Goal: Transaction & Acquisition: Book appointment/travel/reservation

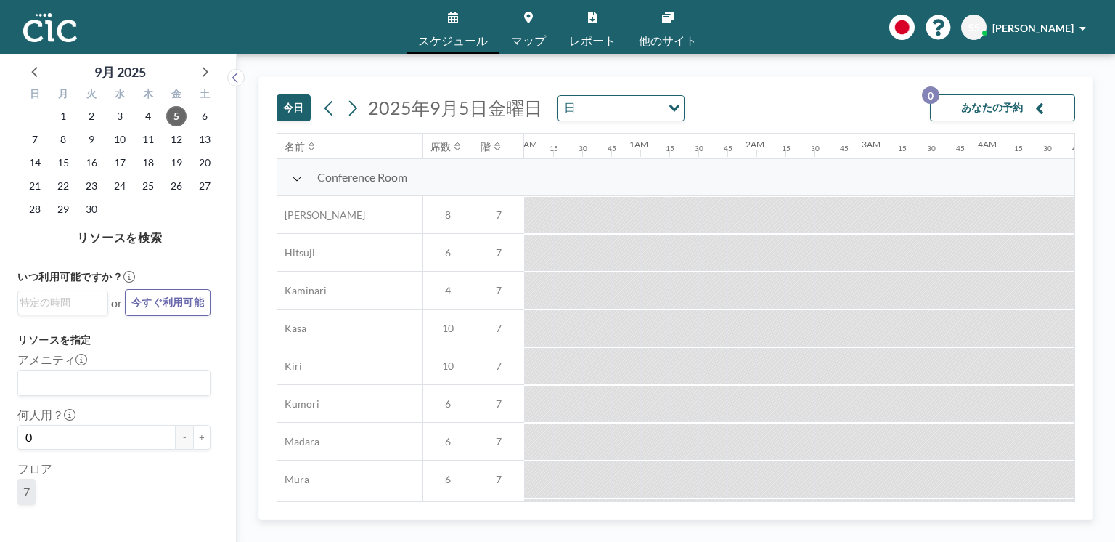
scroll to position [0, 1104]
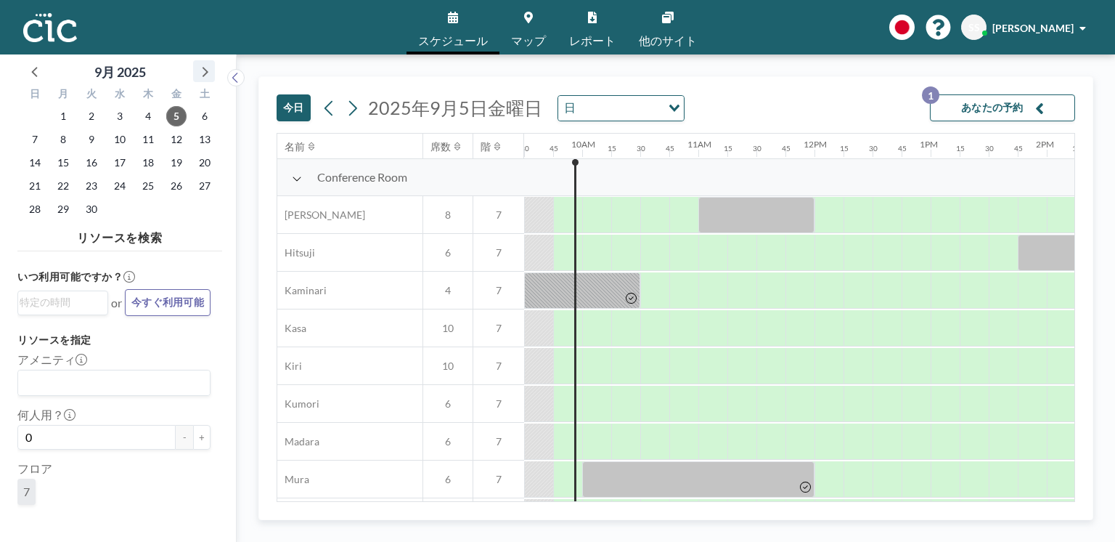
click at [200, 76] on icon at bounding box center [204, 71] width 19 height 19
click at [68, 204] on span "27" at bounding box center [63, 209] width 20 height 20
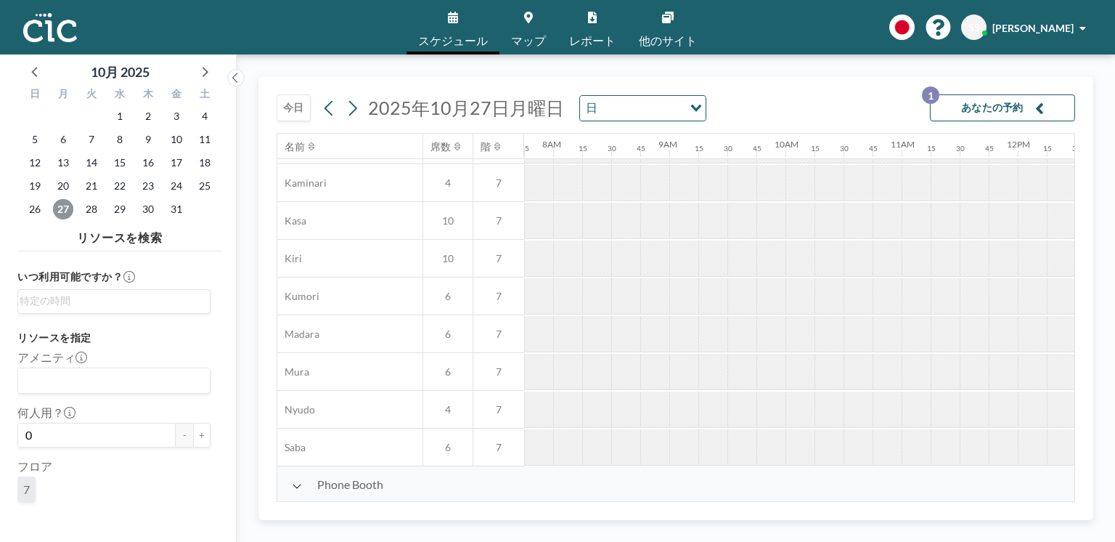
scroll to position [0, 900]
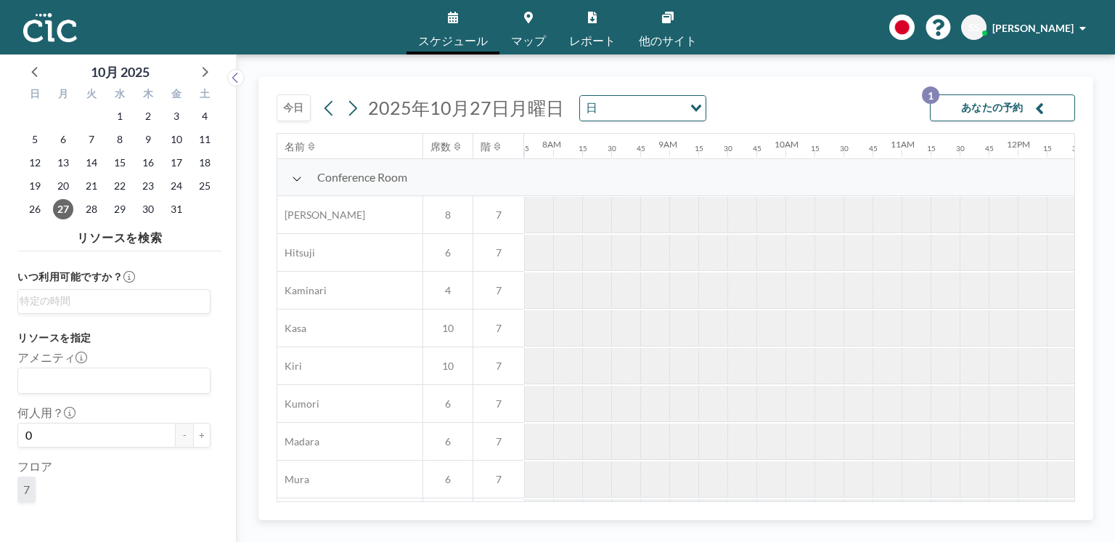
click at [840, 303] on div at bounding box center [829, 290] width 29 height 36
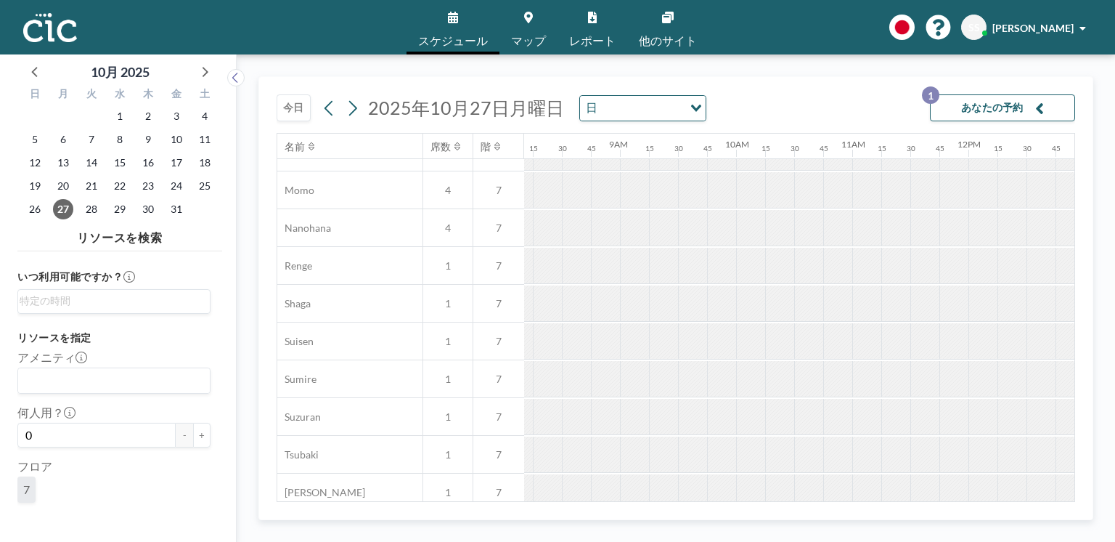
scroll to position [1021, 950]
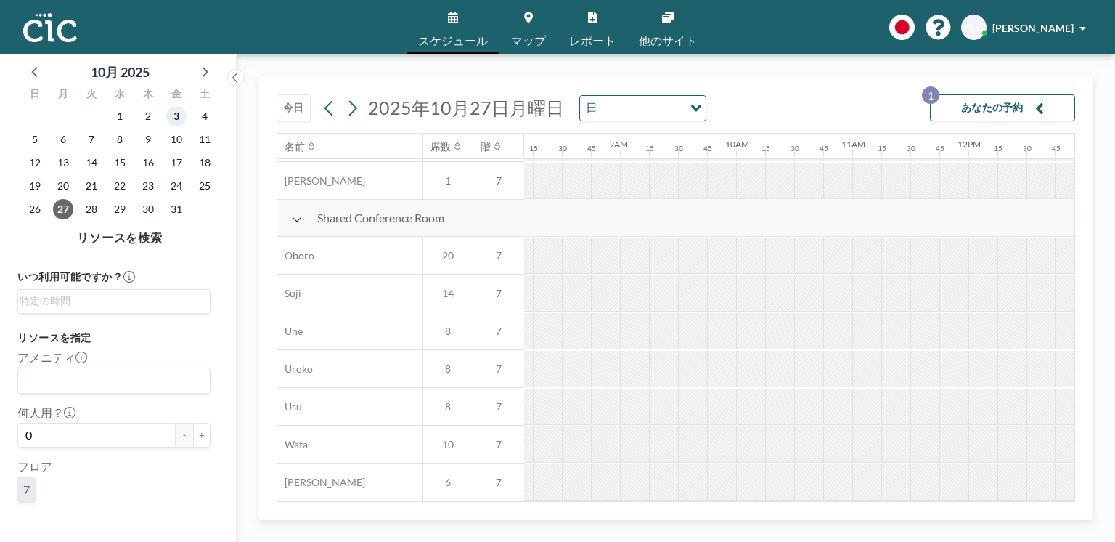
click at [174, 115] on span "3" at bounding box center [176, 116] width 20 height 20
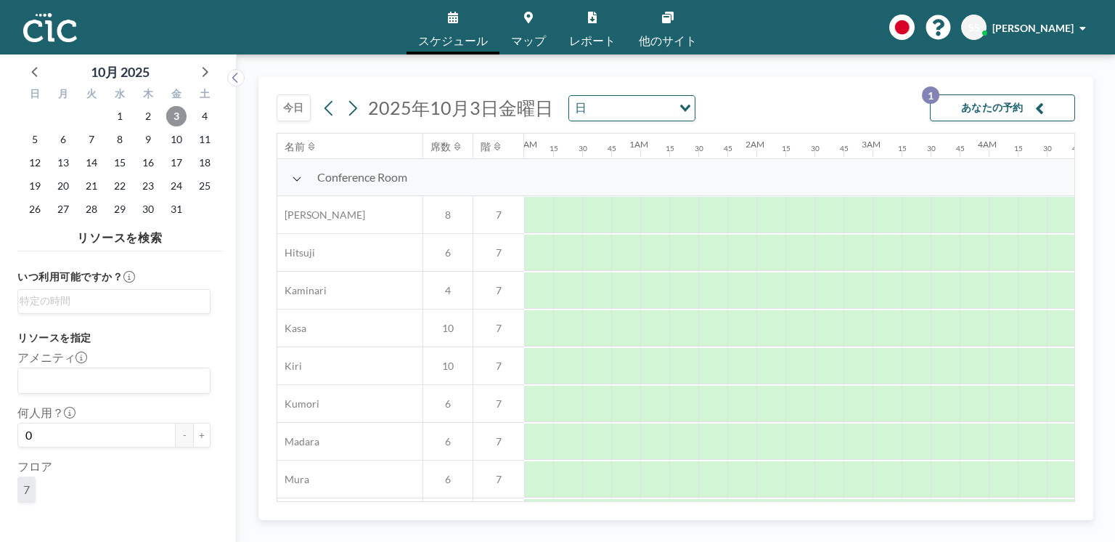
scroll to position [0, 900]
click at [55, 141] on span "6" at bounding box center [63, 139] width 20 height 20
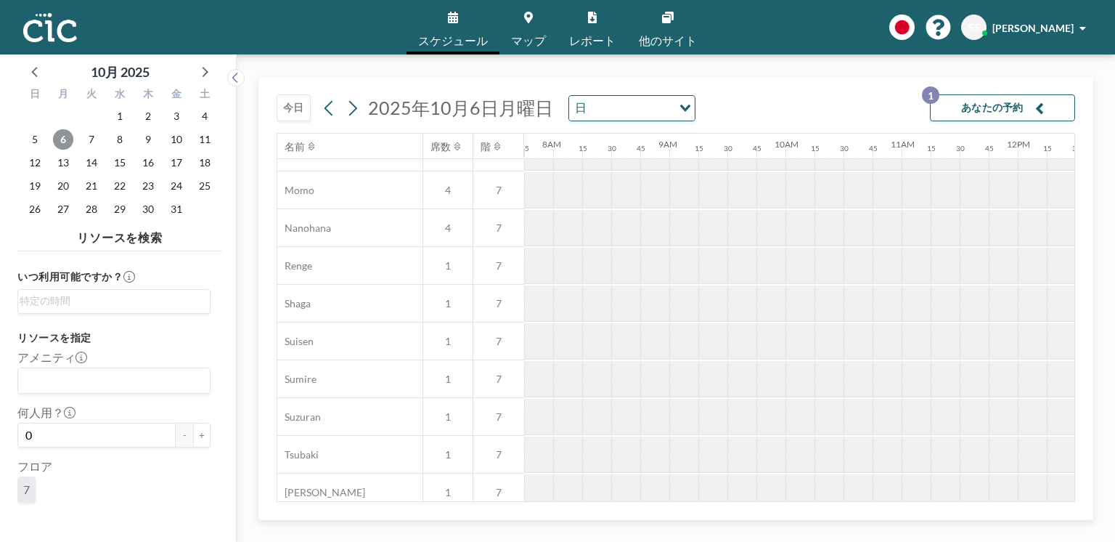
scroll to position [1021, 900]
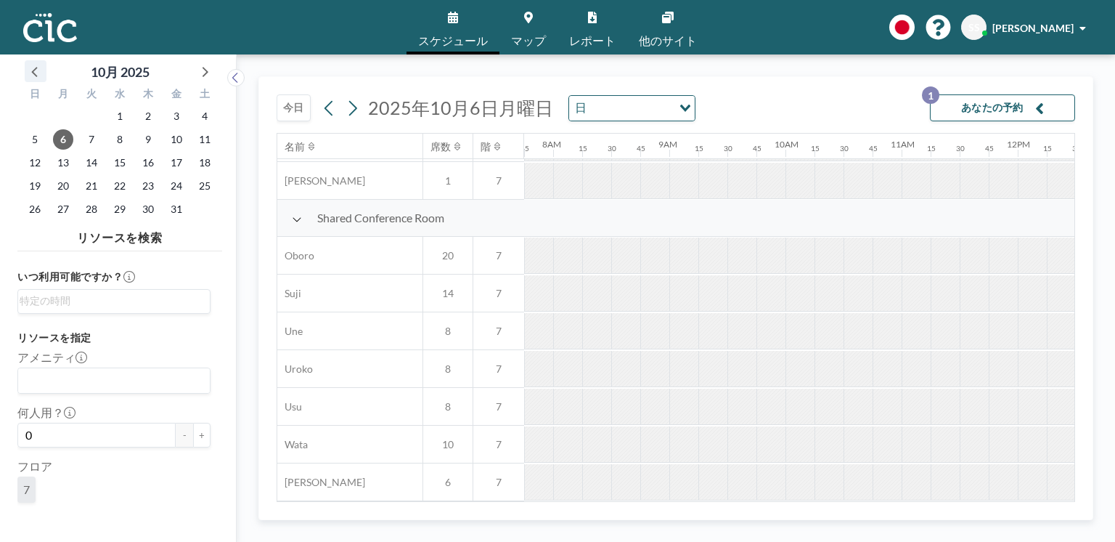
click at [36, 72] on icon at bounding box center [35, 71] width 19 height 19
click at [177, 120] on span "5" at bounding box center [176, 116] width 20 height 20
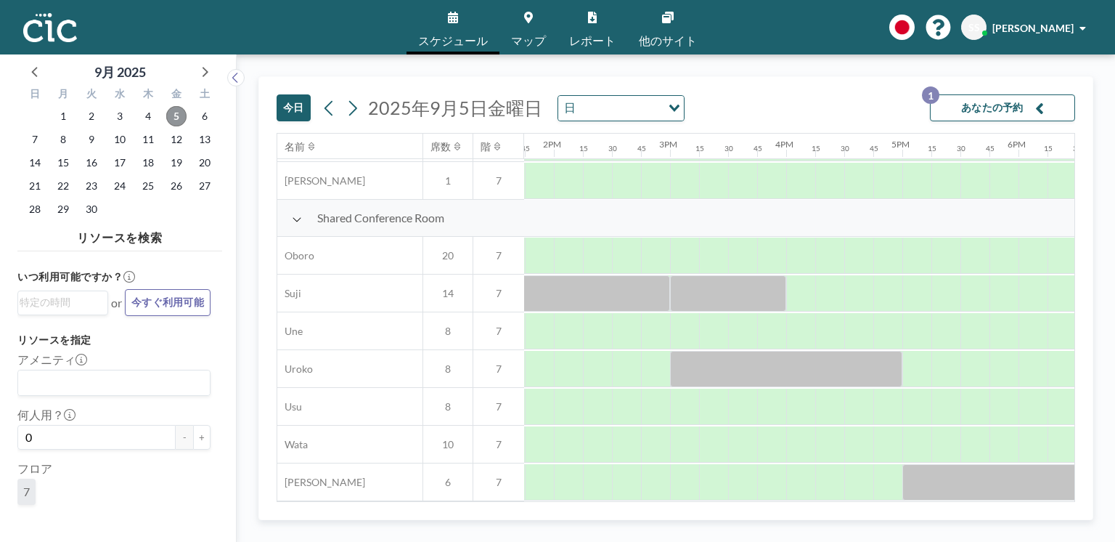
scroll to position [1021, 1599]
click at [508, 10] on link "マップ" at bounding box center [529, 27] width 58 height 54
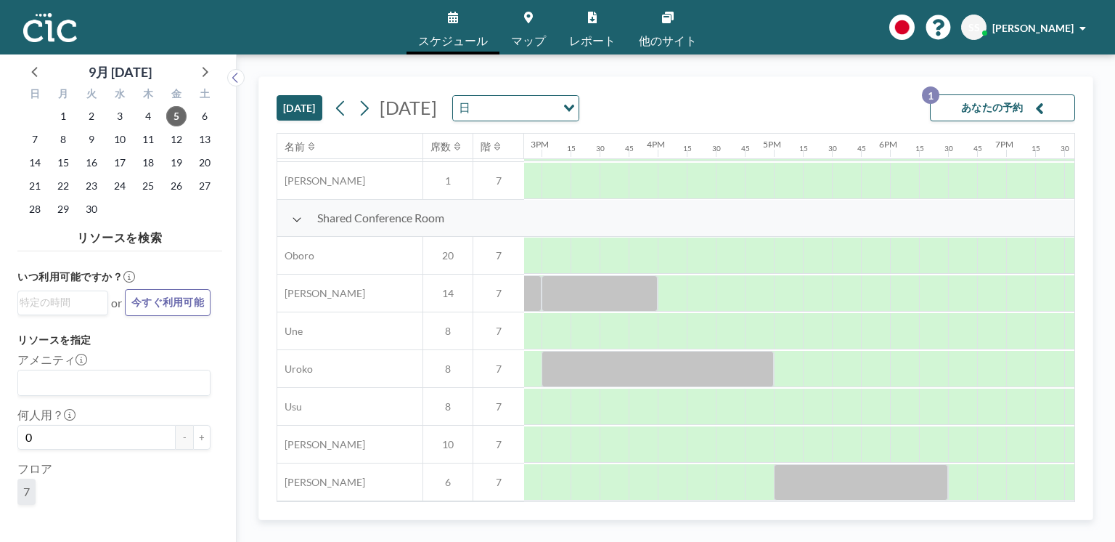
scroll to position [1021, 1701]
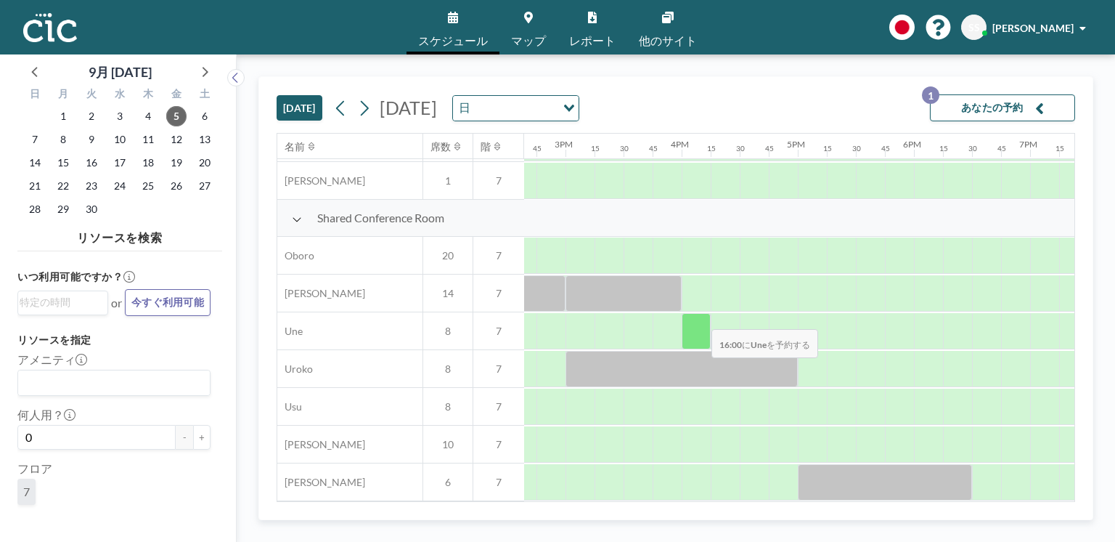
click at [700, 320] on div at bounding box center [696, 331] width 29 height 36
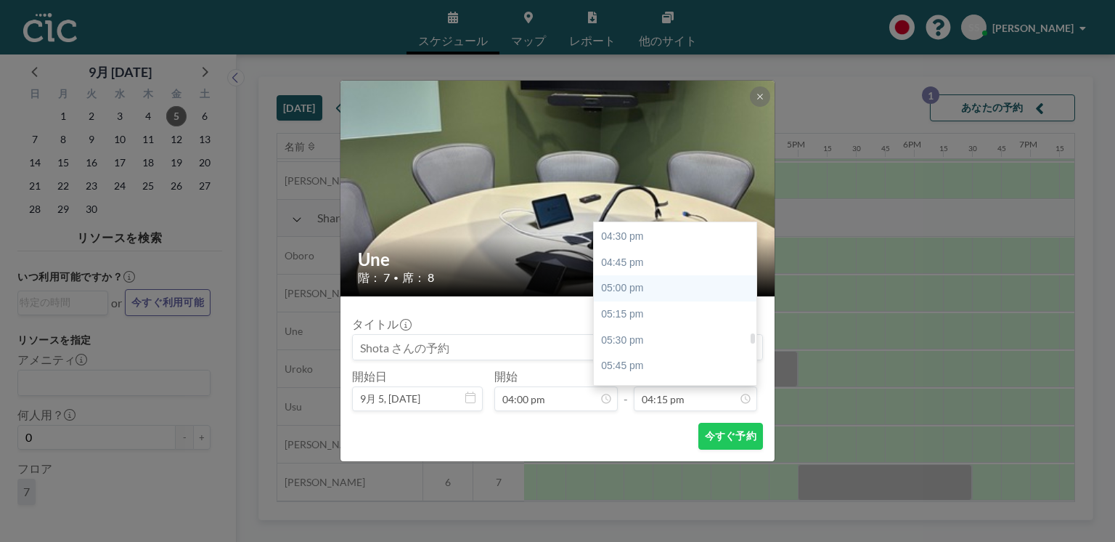
scroll to position [1728, 0]
click at [665, 317] on div "05:30 pm" at bounding box center [677, 317] width 167 height 26
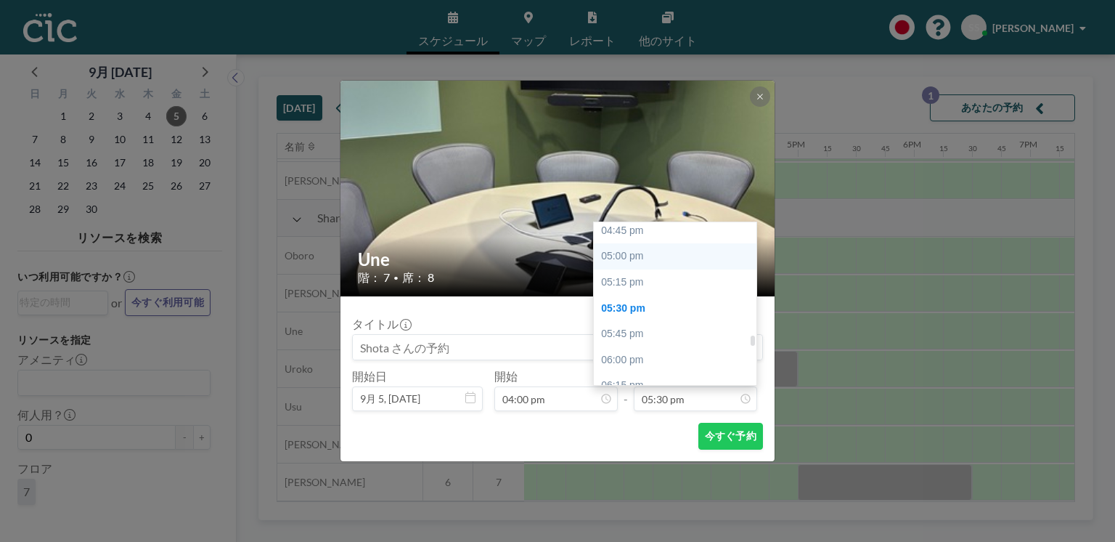
click at [641, 264] on div "05:00 pm" at bounding box center [677, 256] width 167 height 26
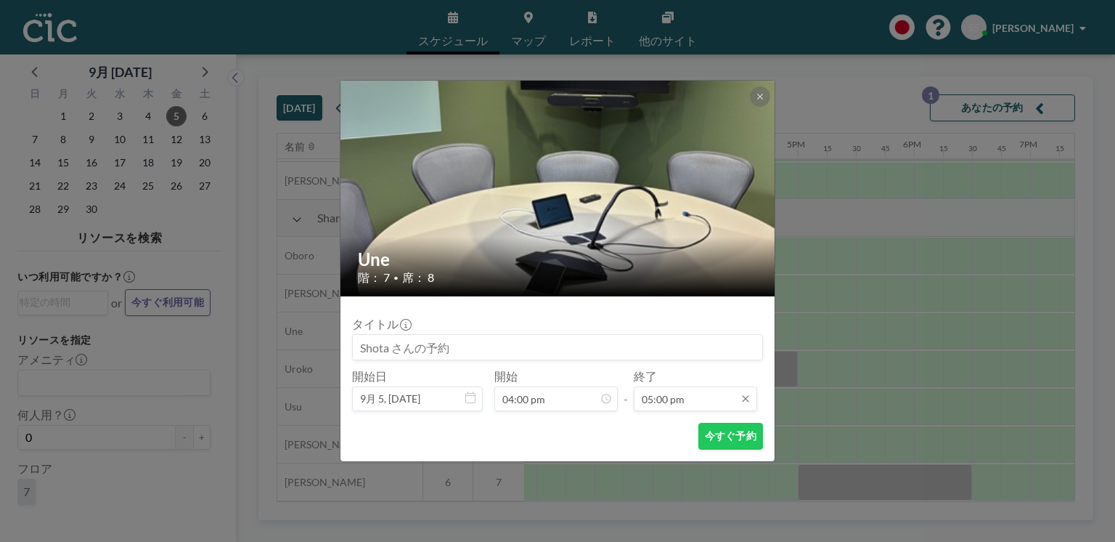
scroll to position [1757, 0]
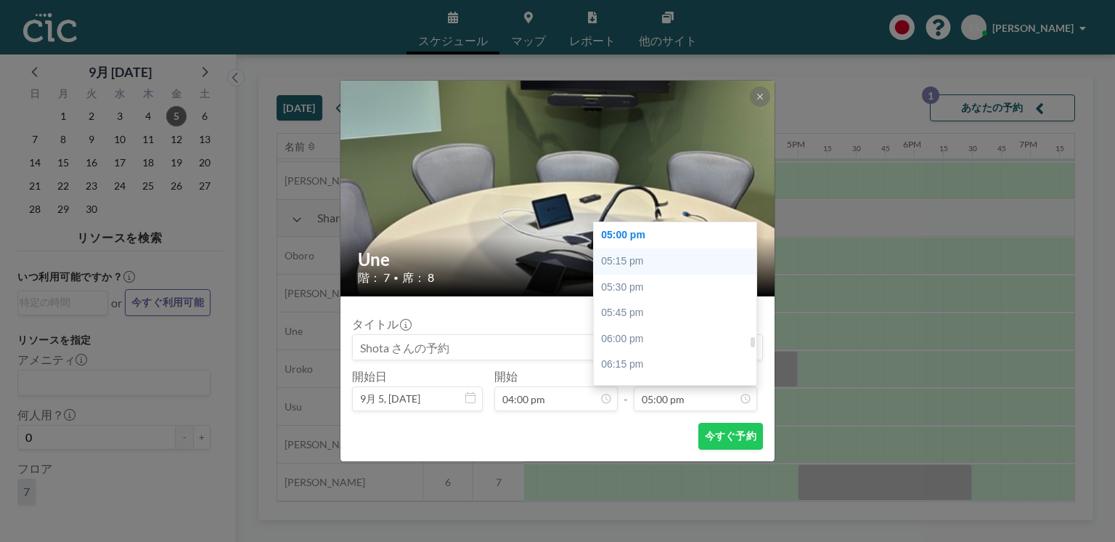
click at [646, 267] on div "05:15 pm" at bounding box center [677, 261] width 167 height 26
type input "05:15 pm"
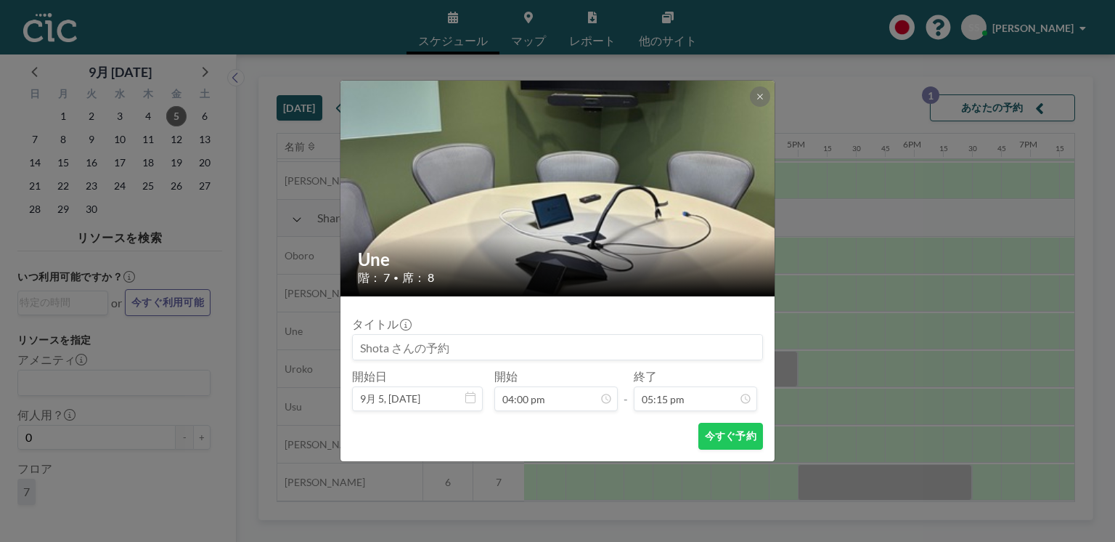
scroll to position [0, 0]
click at [731, 445] on button "今すぐ予約" at bounding box center [731, 436] width 65 height 27
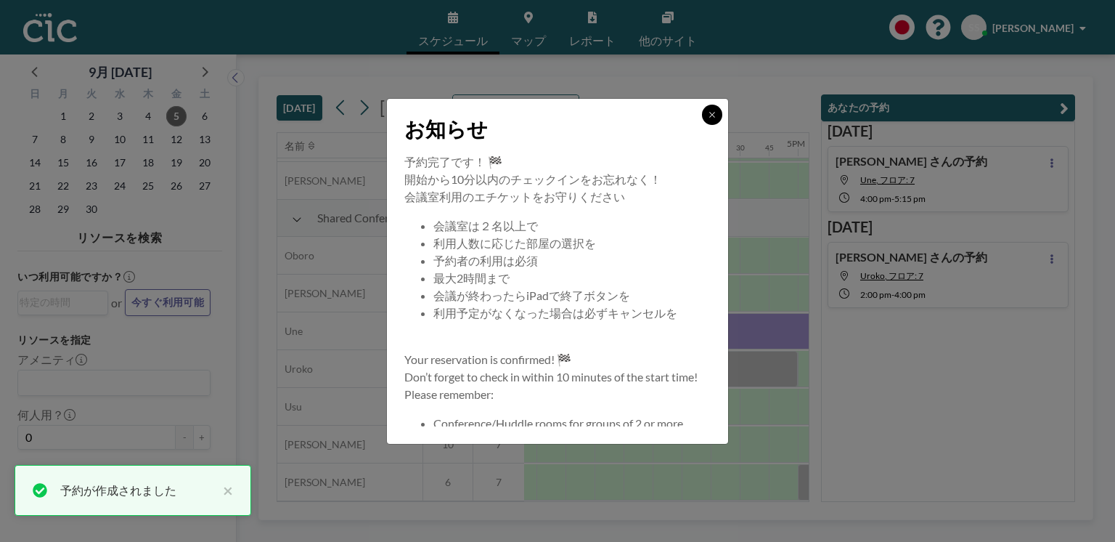
click at [709, 118] on button at bounding box center [712, 115] width 20 height 20
